Goal: Transaction & Acquisition: Purchase product/service

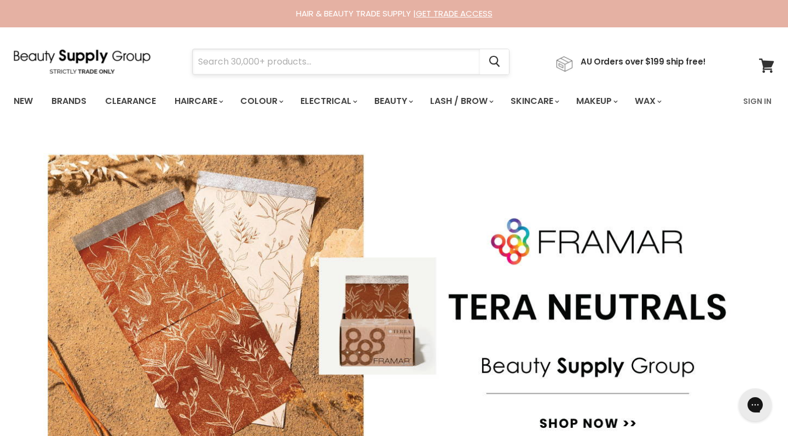
click at [273, 60] on input "Search" at bounding box center [336, 61] width 287 height 25
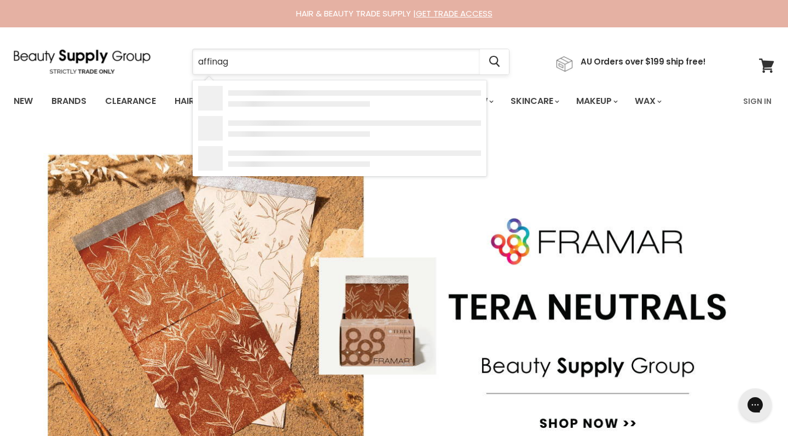
type input "affinage"
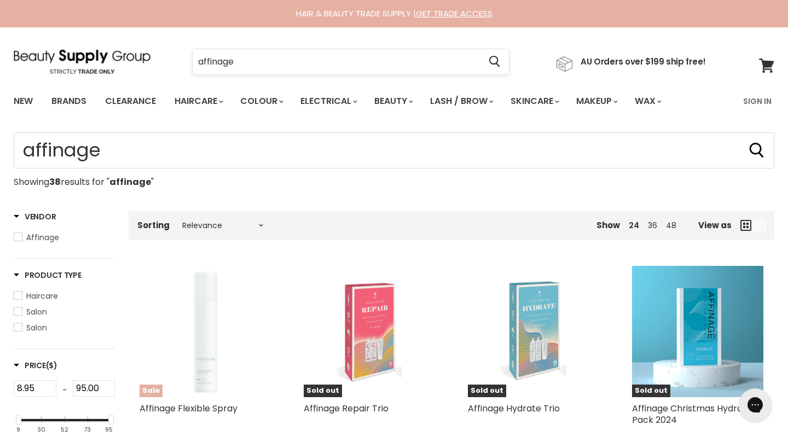
click at [361, 62] on input "affinage" at bounding box center [336, 61] width 287 height 25
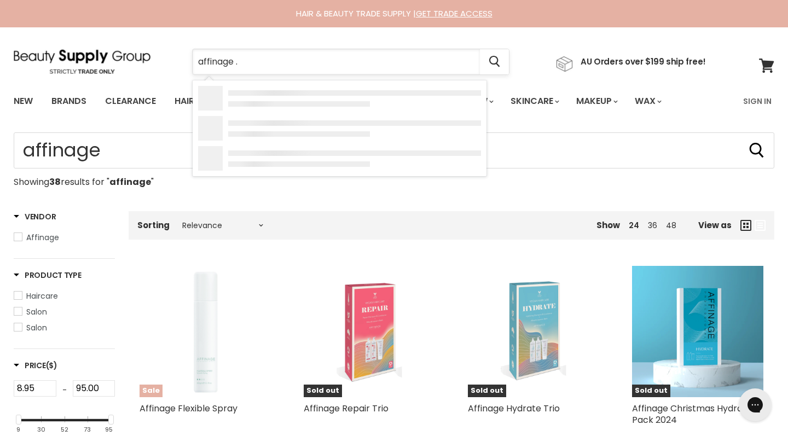
type input "affinage .6"
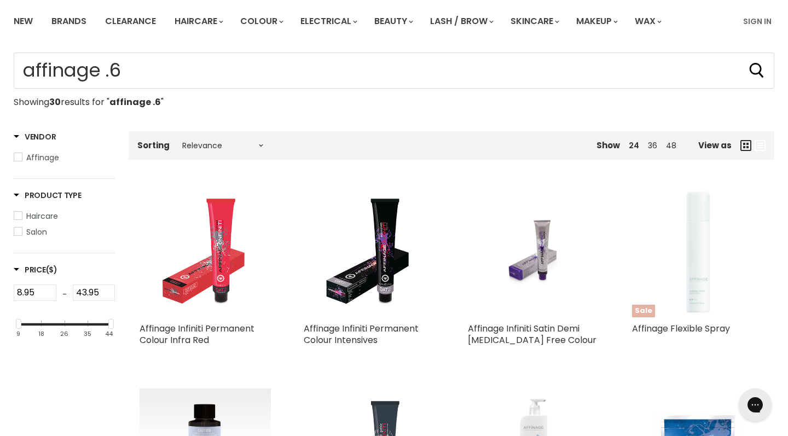
scroll to position [89, 0]
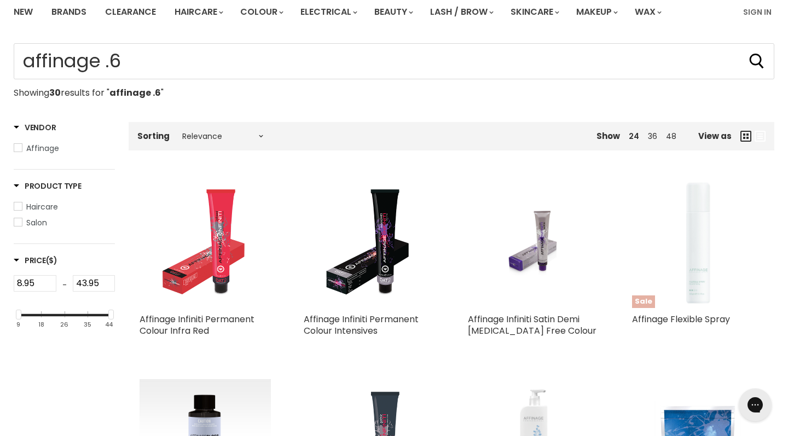
click at [222, 271] on img "Main content" at bounding box center [205, 242] width 103 height 131
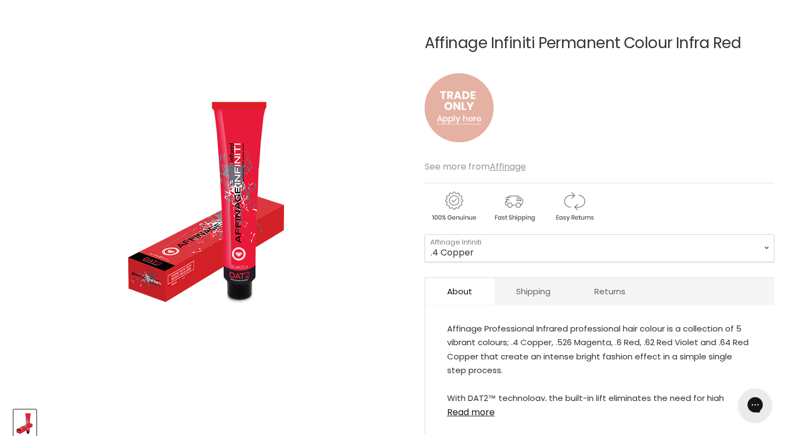
scroll to position [274, 0]
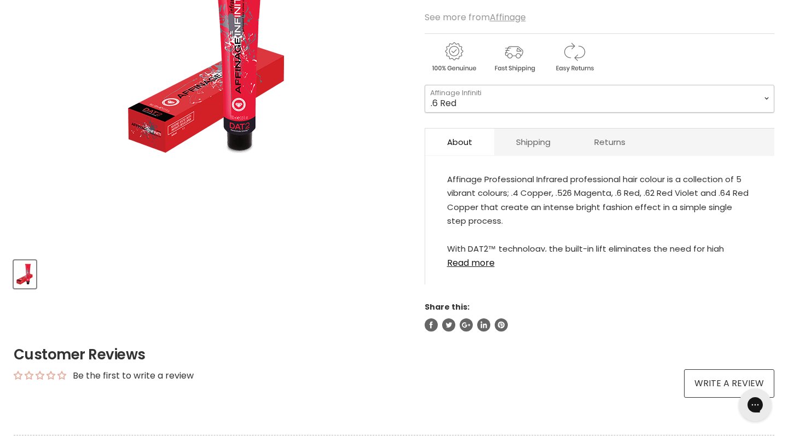
select select ".6 Red"
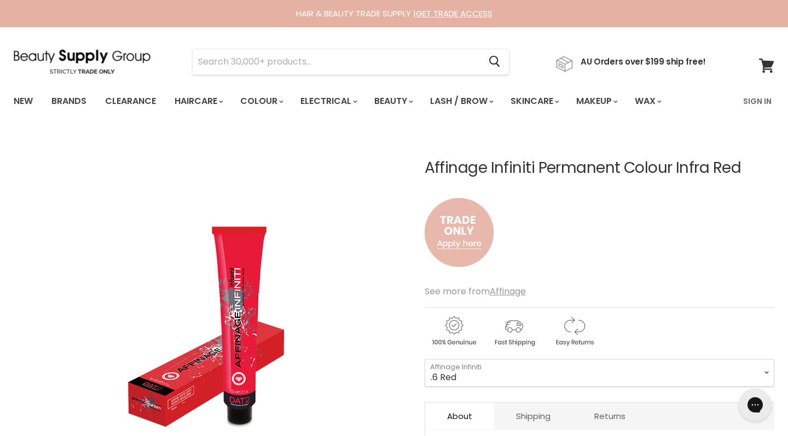
click at [467, 247] on img "Main content" at bounding box center [459, 232] width 69 height 91
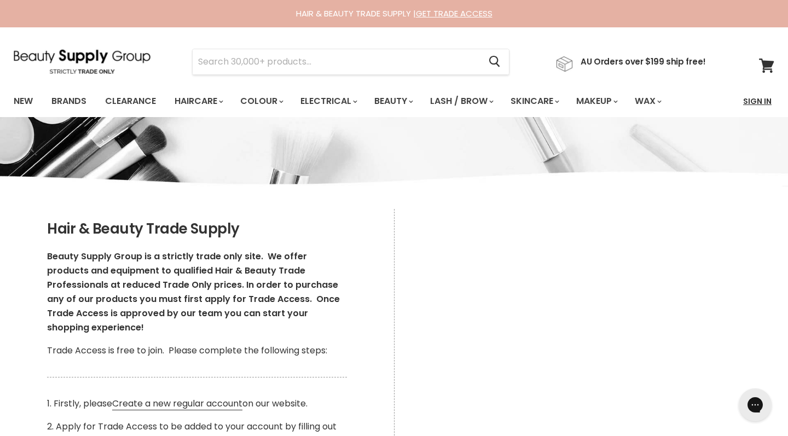
click at [762, 99] on link "Sign In" at bounding box center [758, 101] width 42 height 23
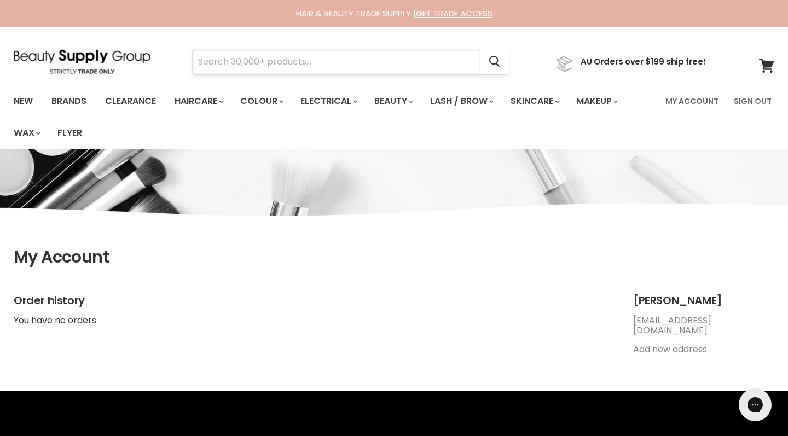
click at [331, 64] on input "Search" at bounding box center [336, 61] width 287 height 25
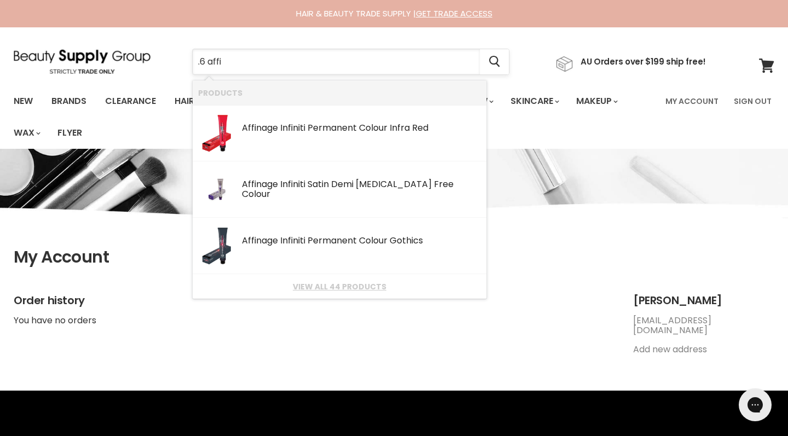
type input ".6 affix"
drag, startPoint x: 331, startPoint y: 64, endPoint x: 380, endPoint y: 146, distance: 95.5
click at [380, 148] on link "Affi nage Infiniti Permanent Colour Infra Red SKU: .4copper Affinage" at bounding box center [339, 134] width 283 height 46
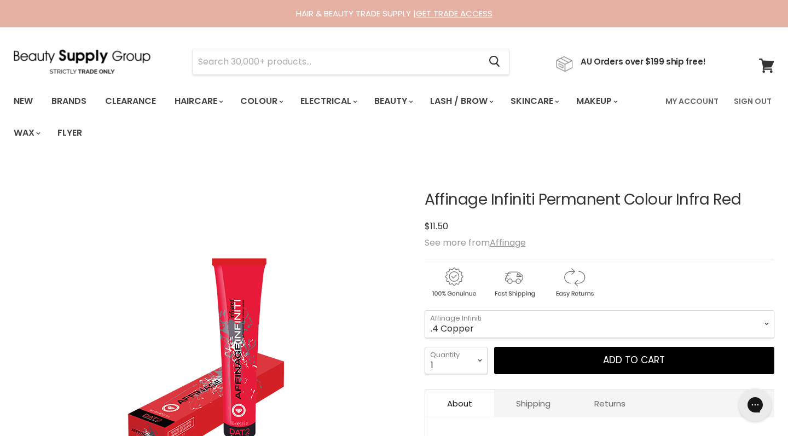
scroll to position [64, 0]
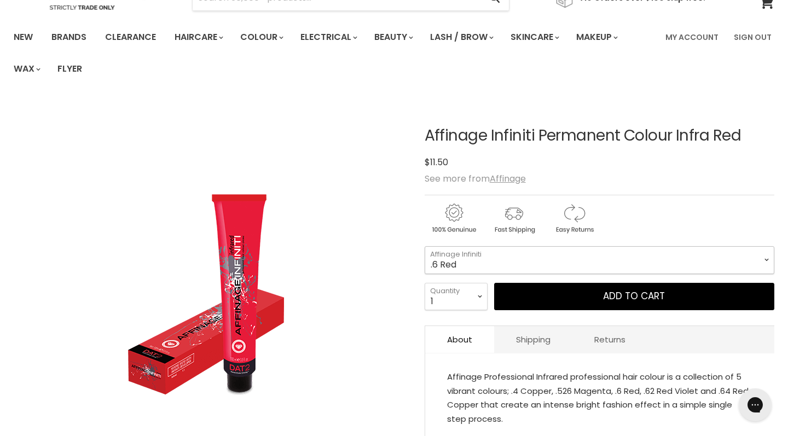
select select ".6 Red"
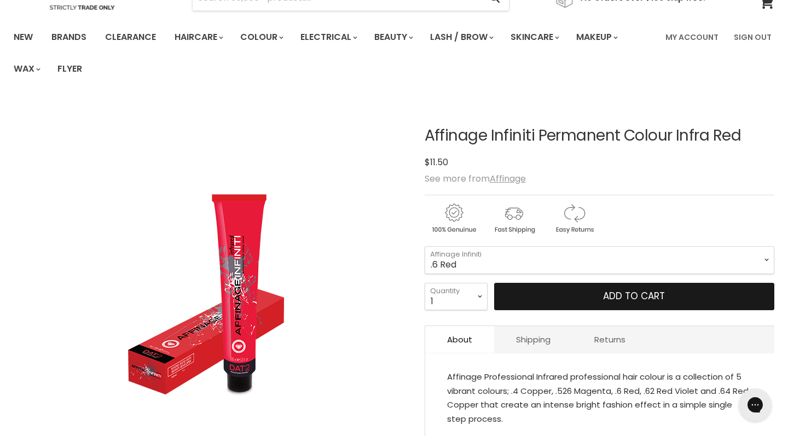
click at [616, 301] on button "Add to cart" at bounding box center [634, 296] width 280 height 27
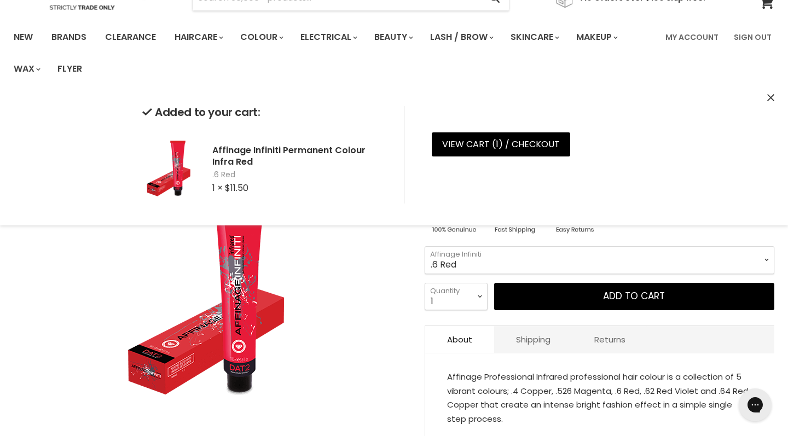
select select "2"
type input "2"
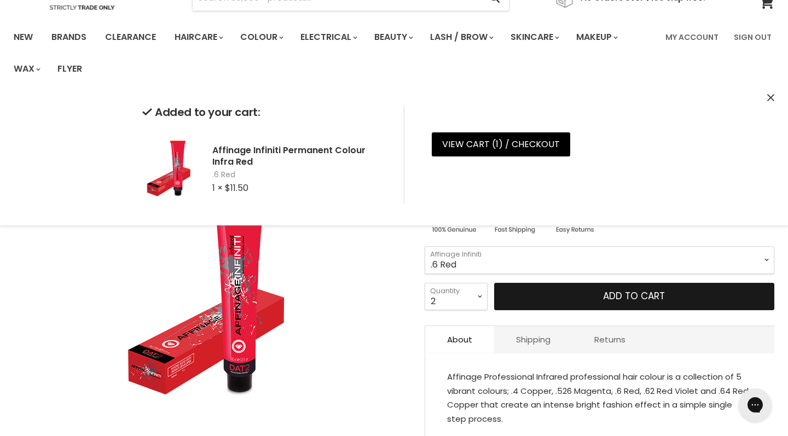
click at [547, 299] on button "Add to cart" at bounding box center [634, 296] width 280 height 27
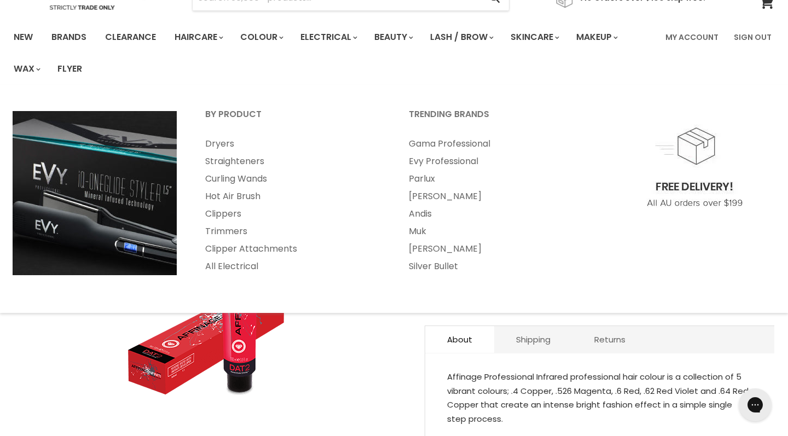
click at [344, 353] on div "Click or scroll to zoom Tap or pinch to zoom" at bounding box center [210, 296] width 392 height 392
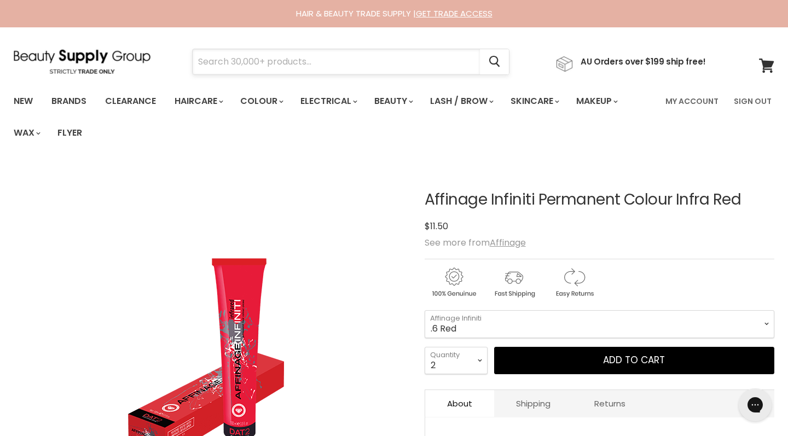
click at [246, 73] on input "Search" at bounding box center [336, 61] width 287 height 25
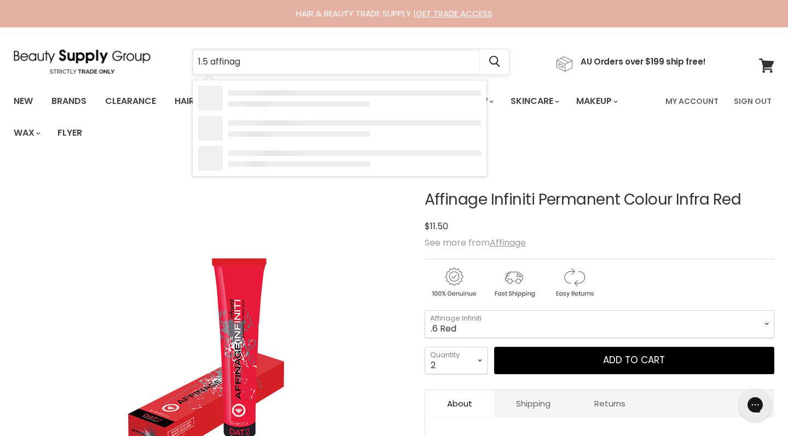
type input "1.5 affinage"
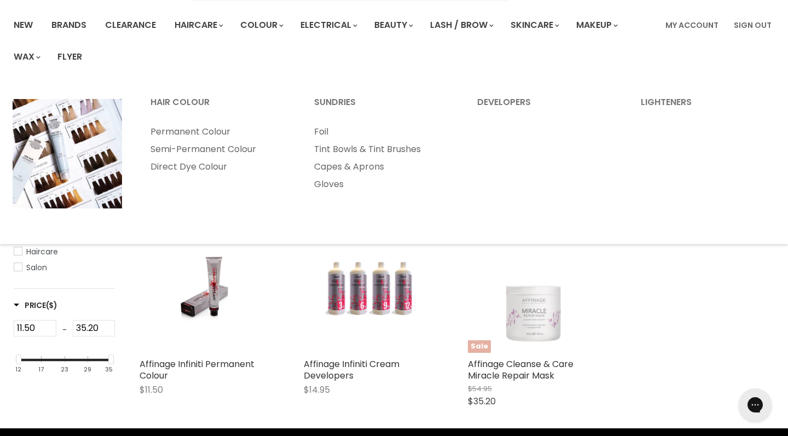
scroll to position [129, 0]
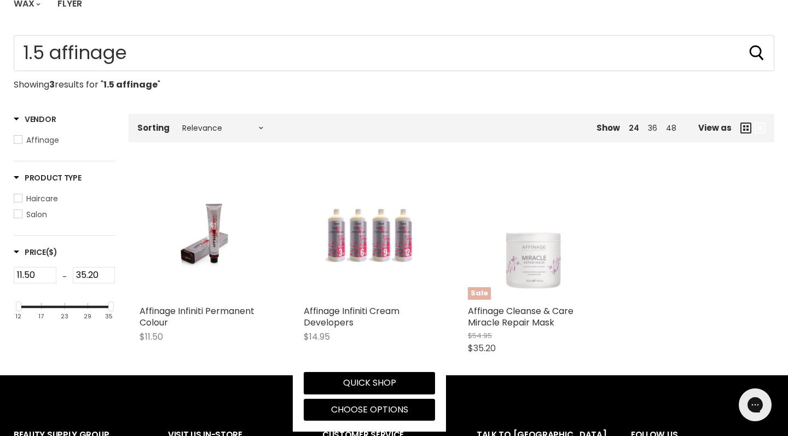
click at [397, 254] on img "Main content" at bounding box center [370, 234] width 88 height 131
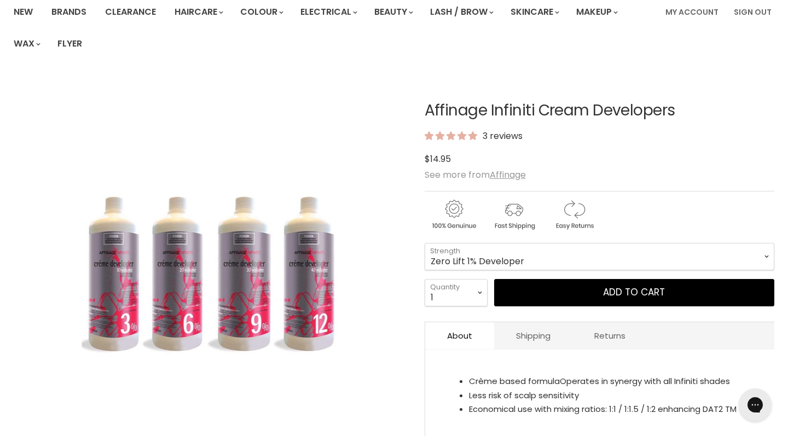
scroll to position [92, 0]
